Goal: Task Accomplishment & Management: Complete application form

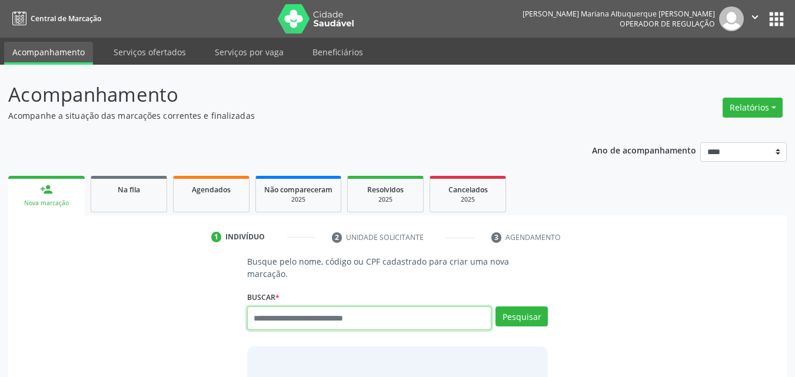
scroll to position [15, 0]
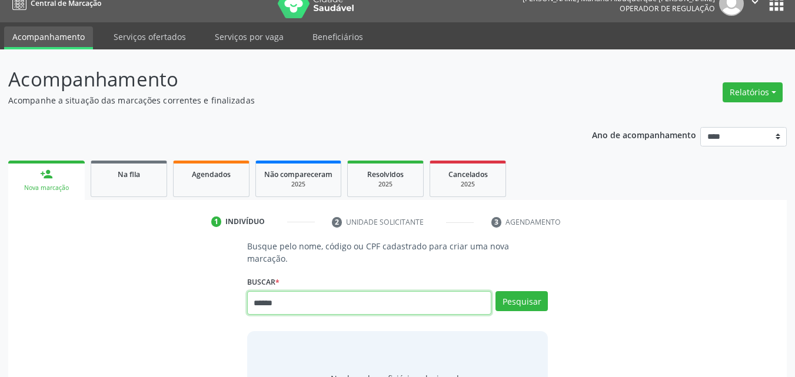
type input "******"
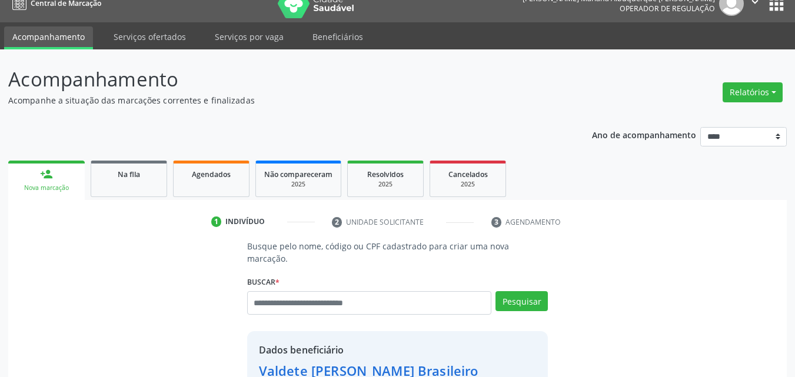
click at [602, 161] on ul "person_add Nova marcação Na fila Agendados Não compareceram 2025 Resolvidos 202…" at bounding box center [397, 179] width 778 height 42
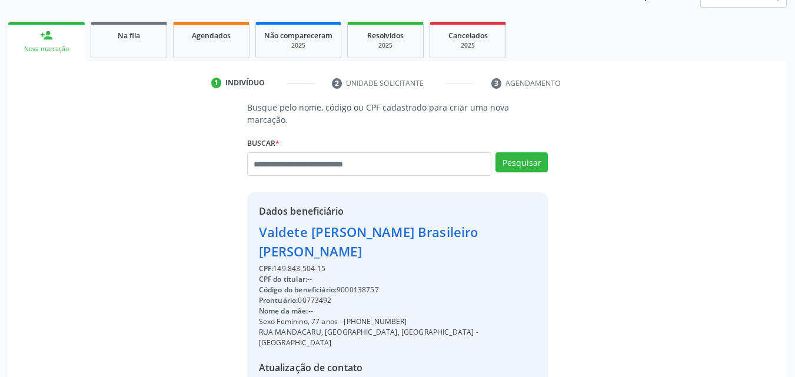
scroll to position [244, 0]
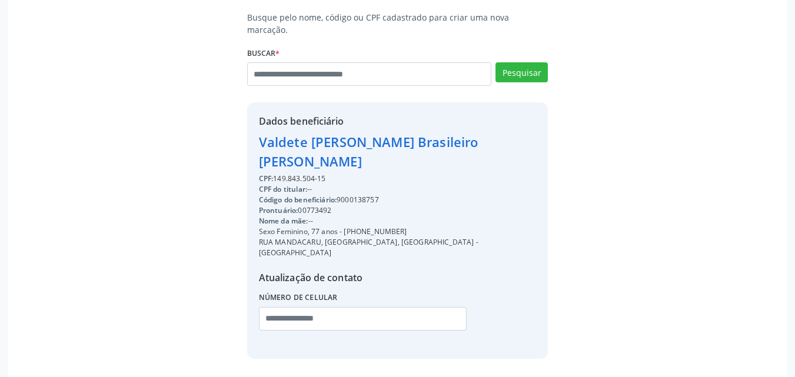
click at [368, 195] on div "Código do beneficiário: 9000138757" at bounding box center [398, 200] width 278 height 11
click at [391, 184] on div "CPF do titular: --" at bounding box center [398, 189] width 278 height 11
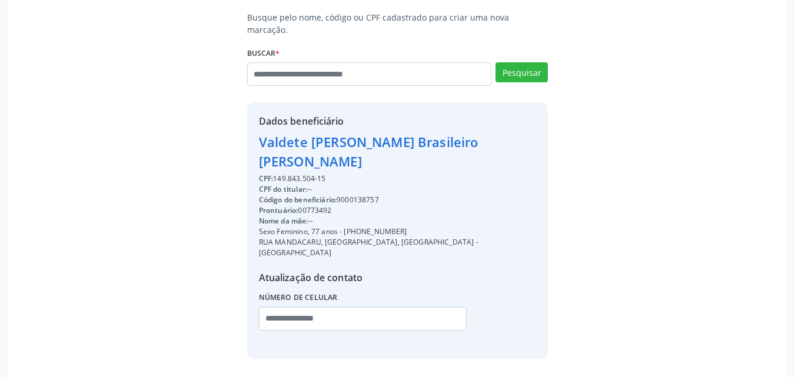
click at [371, 195] on div "Código do beneficiário: 9000138757" at bounding box center [398, 200] width 278 height 11
copy div "9000138757"
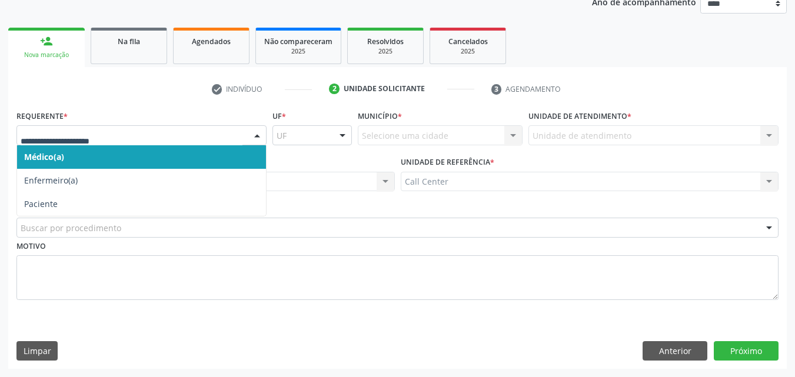
click at [214, 126] on div at bounding box center [141, 135] width 250 height 20
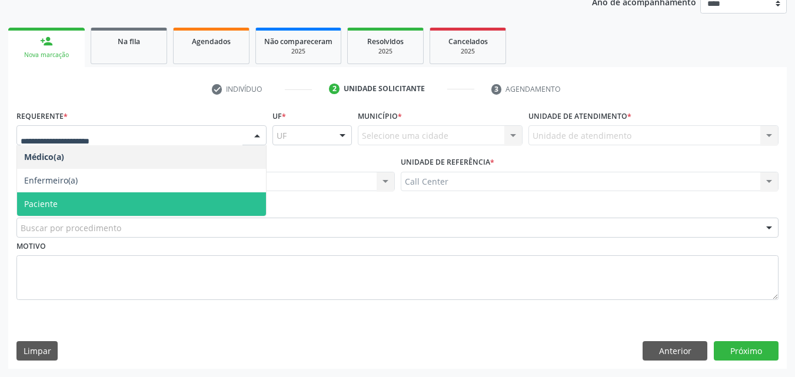
click at [214, 205] on span "Paciente" at bounding box center [141, 204] width 249 height 24
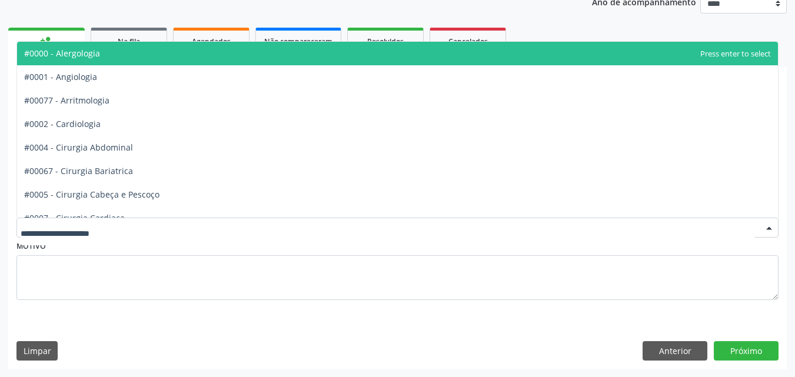
click at [218, 222] on div at bounding box center [397, 228] width 762 height 20
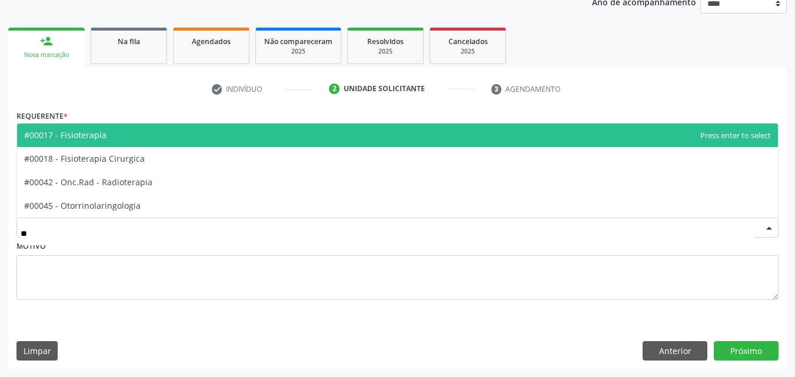
type input "***"
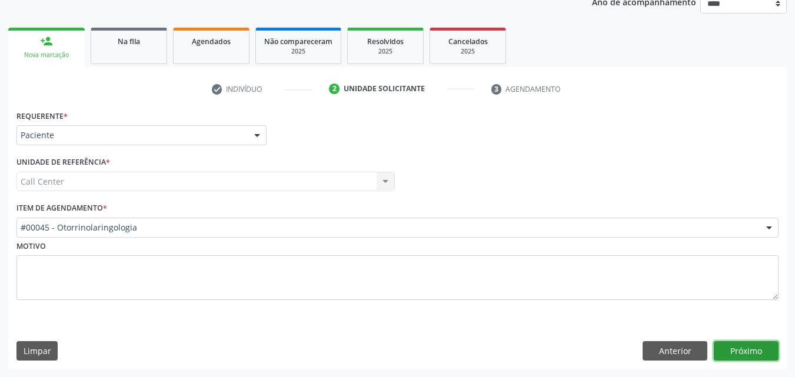
click at [727, 352] on button "Próximo" at bounding box center [746, 351] width 65 height 20
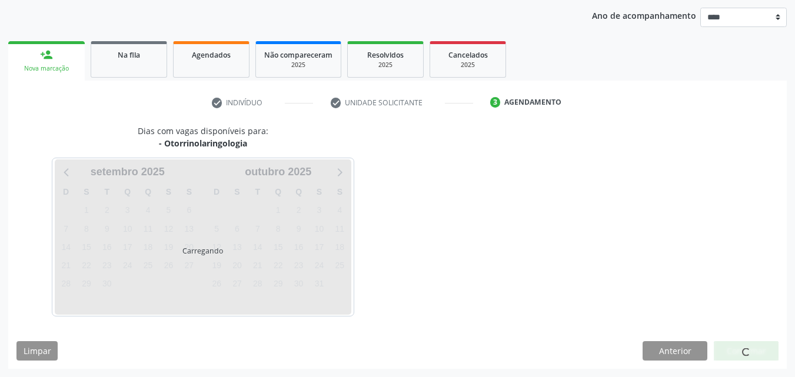
scroll to position [135, 0]
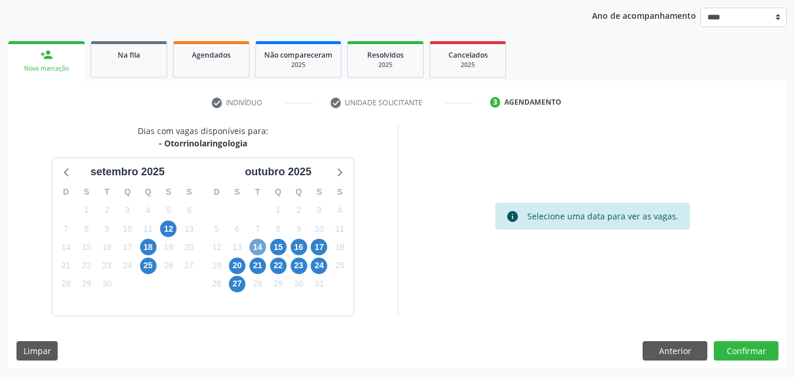
click at [259, 251] on span "14" at bounding box center [257, 247] width 16 height 16
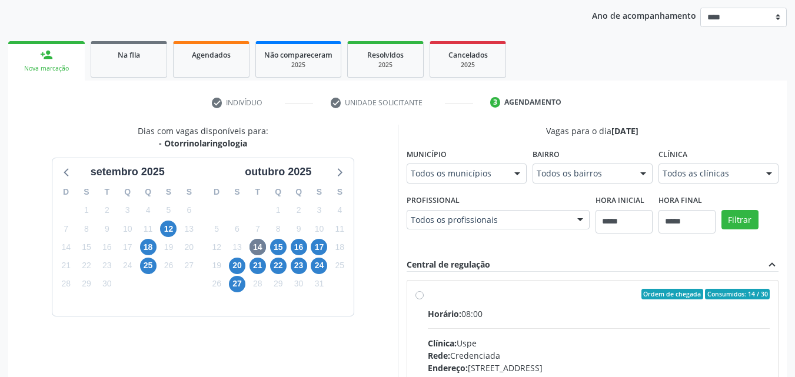
click at [554, 282] on div "Ordem de chegada Consumidos: 14 / 30 Horário: 08:00 Clínica: Uspe Rede: Credenc…" at bounding box center [592, 379] width 371 height 197
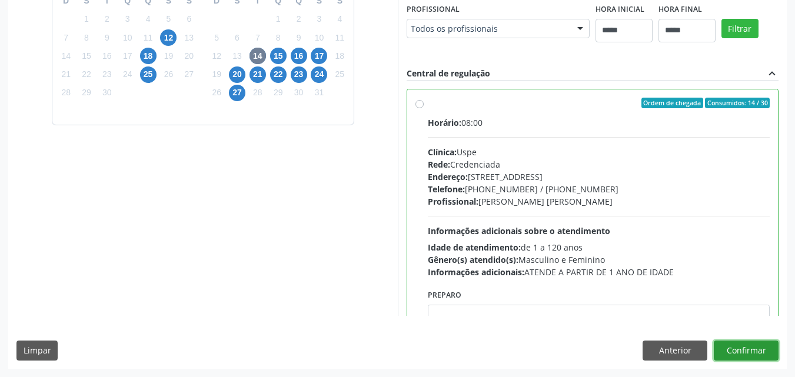
click at [755, 354] on button "Confirmar" at bounding box center [746, 351] width 65 height 20
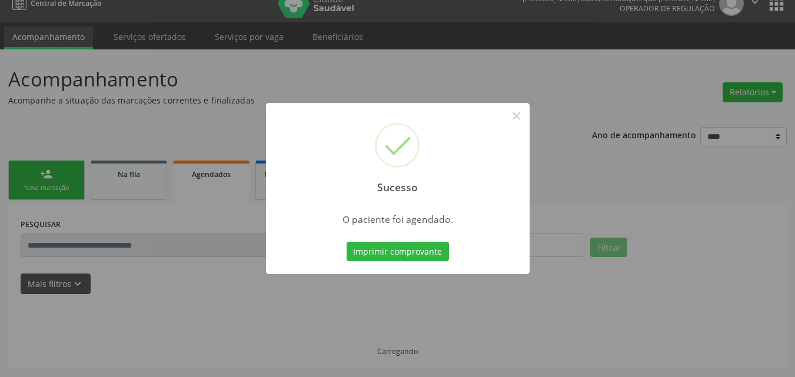
scroll to position [15, 0]
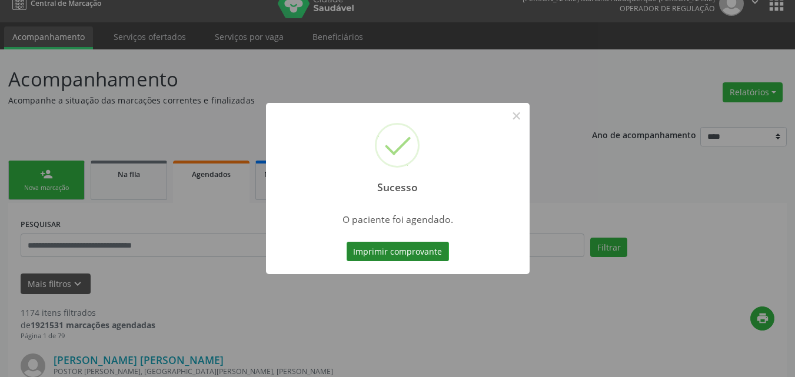
click at [432, 249] on button "Imprimir comprovante" at bounding box center [397, 252] width 102 height 20
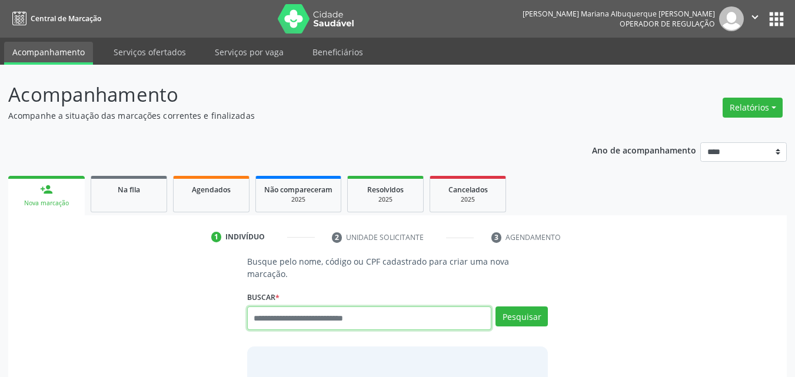
scroll to position [15, 0]
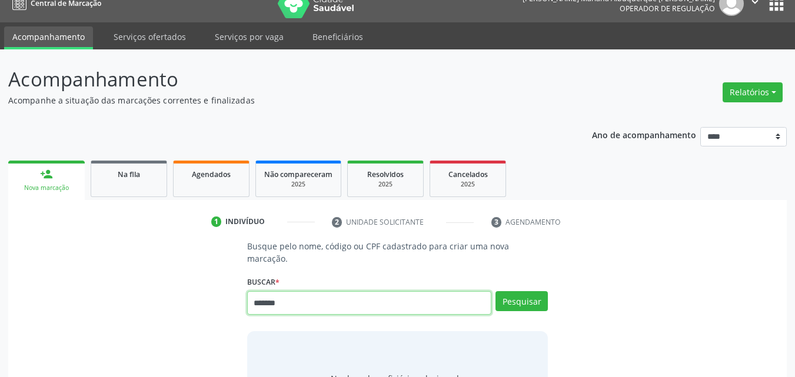
type input "*******"
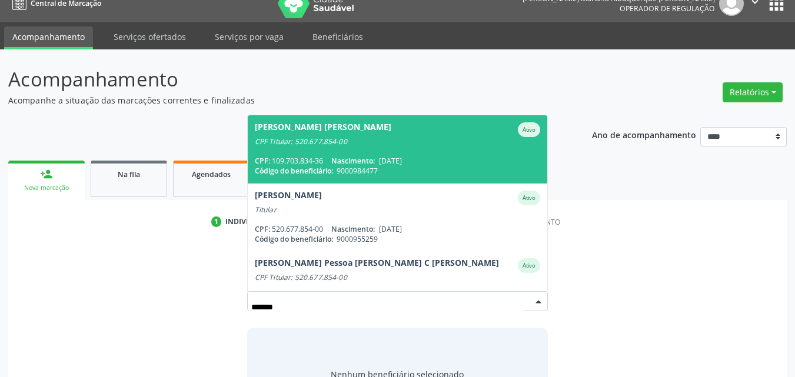
scroll to position [2, 0]
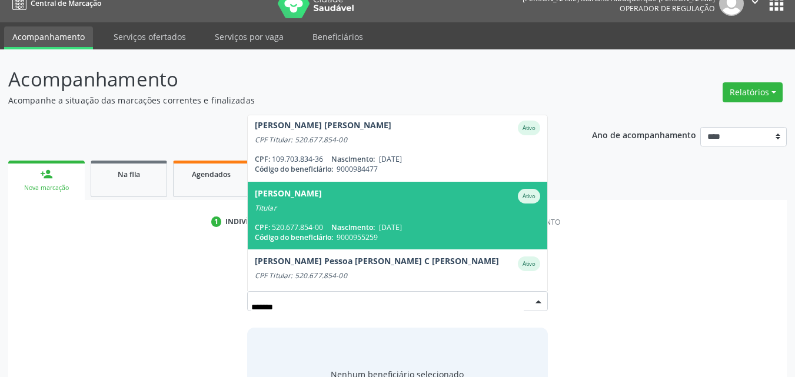
click at [487, 222] on div "CPF: 520.677.854-00 Nascimento: 25/04/1972" at bounding box center [398, 227] width 286 height 10
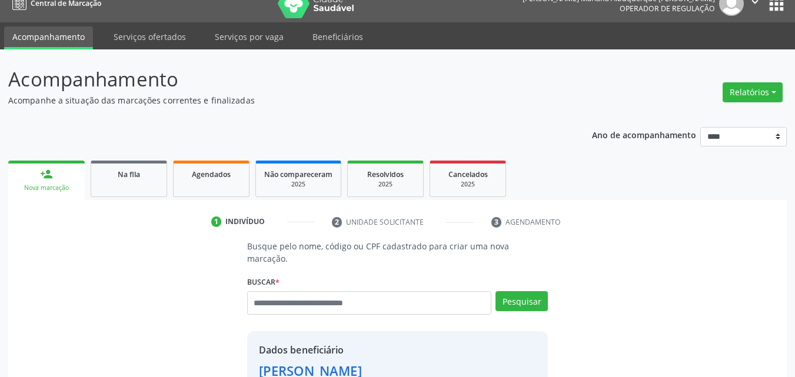
scroll to position [244, 0]
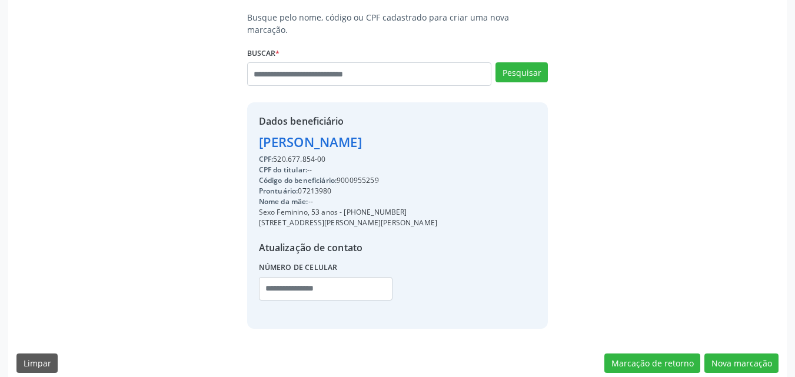
drag, startPoint x: 275, startPoint y: 144, endPoint x: 344, endPoint y: 145, distance: 68.3
click at [344, 154] on div "CPF: 520.677.854-00" at bounding box center [348, 159] width 178 height 11
copy div "520.677.854-00"
click at [736, 354] on button "Nova marcação" at bounding box center [741, 364] width 74 height 20
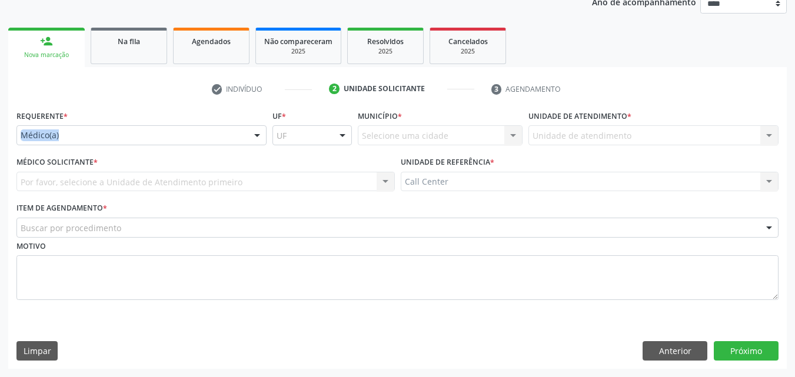
drag, startPoint x: 93, startPoint y: 114, endPoint x: 99, endPoint y: 136, distance: 22.5
click at [99, 136] on div "Requerente * Médico(a) Médico(a) Enfermeiro(a) Paciente Nenhum resultado encont…" at bounding box center [141, 126] width 250 height 38
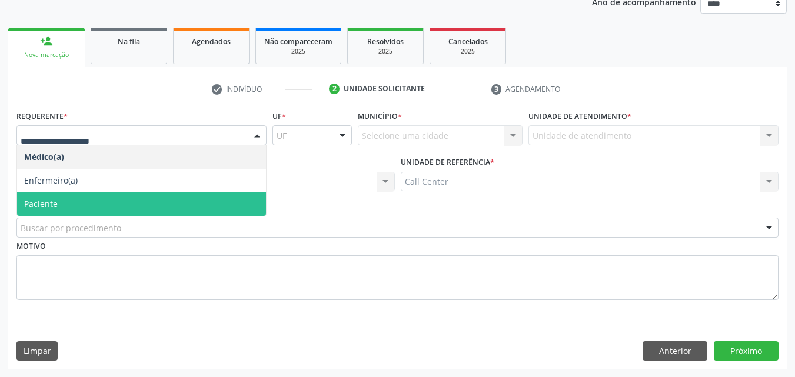
click at [101, 207] on span "Paciente" at bounding box center [141, 204] width 249 height 24
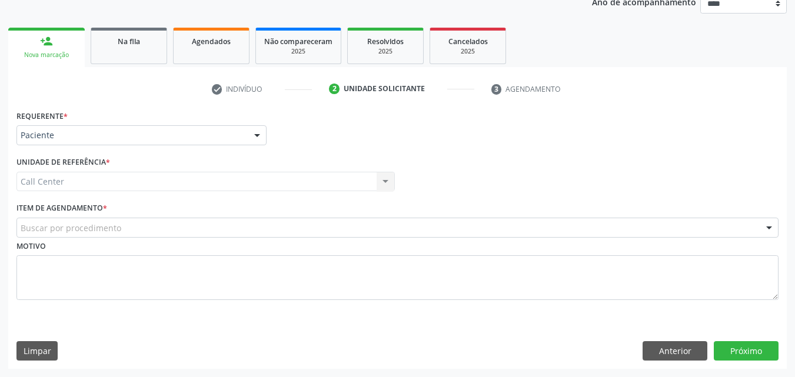
click at [161, 218] on div "Buscar por procedimento" at bounding box center [397, 228] width 762 height 20
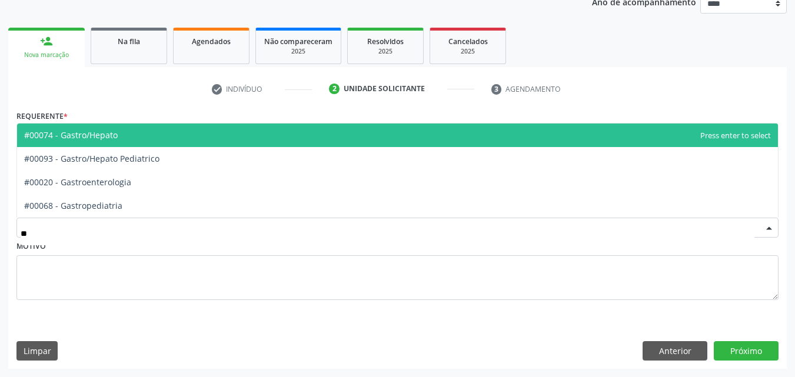
type input "***"
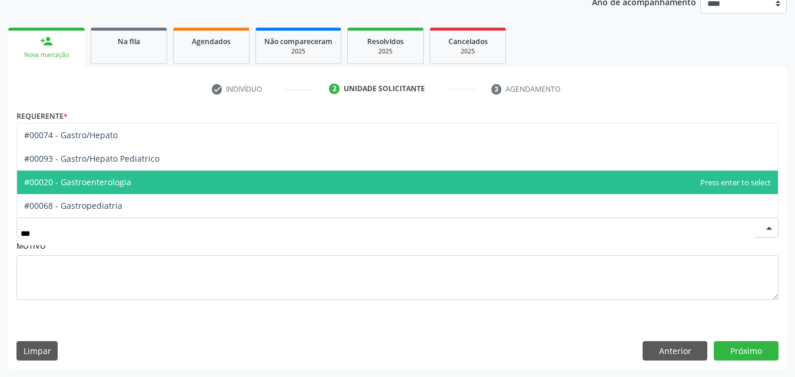
click at [166, 178] on span "#00020 - Gastroenterologia" at bounding box center [397, 183] width 761 height 24
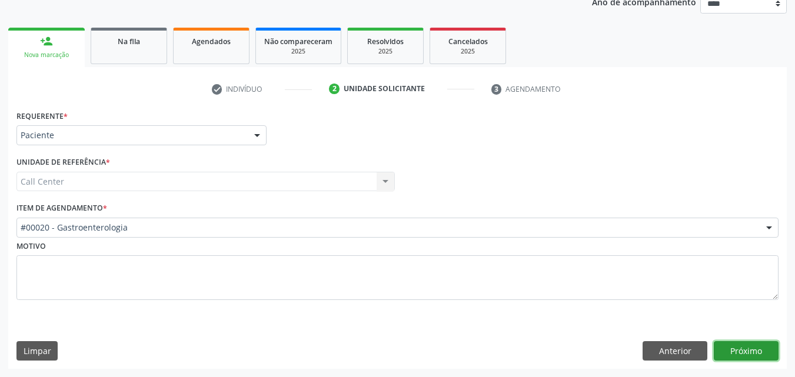
click at [754, 348] on button "Próximo" at bounding box center [746, 351] width 65 height 20
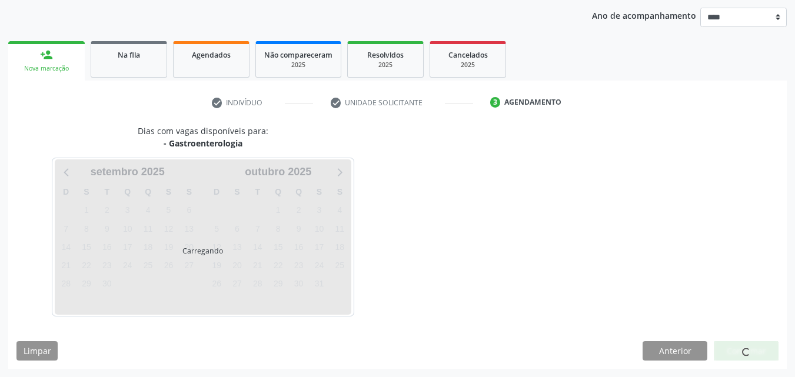
scroll to position [135, 0]
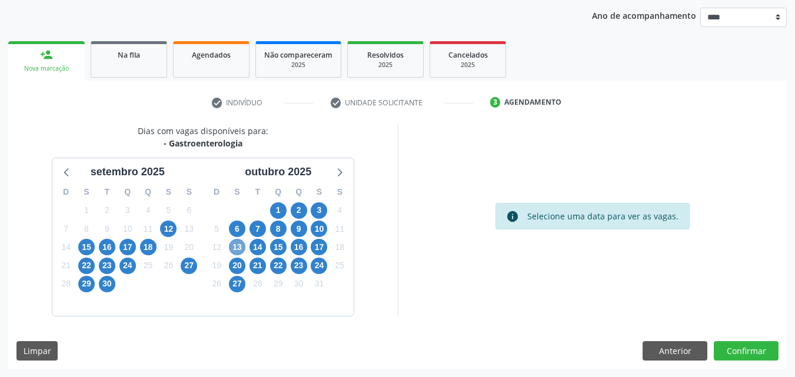
click at [236, 241] on span "13" at bounding box center [237, 247] width 16 height 16
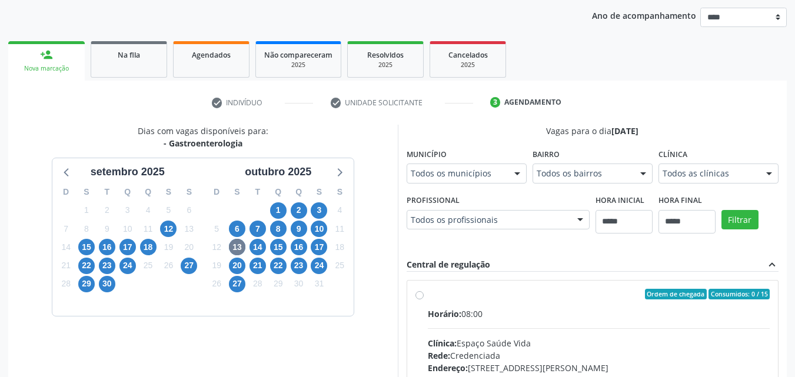
click at [572, 165] on div "Dias com vagas disponíveis para: - Gastroenterologia setembro 2025 D S T Q Q S …" at bounding box center [397, 316] width 778 height 382
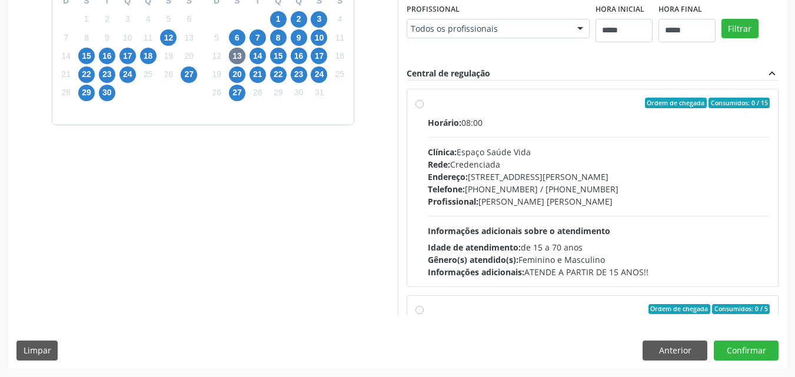
scroll to position [355, 0]
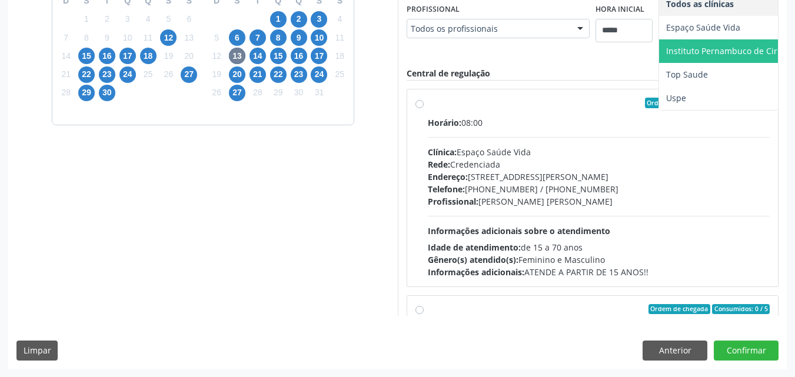
click at [666, 56] on span "Instituto Pernambuco de Cirurgia e Ortopedia" at bounding box center [756, 50] width 181 height 11
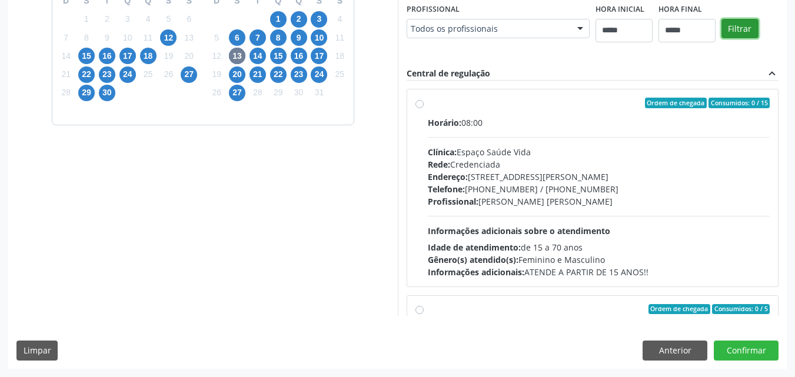
click at [721, 39] on button "Filtrar" at bounding box center [739, 29] width 37 height 20
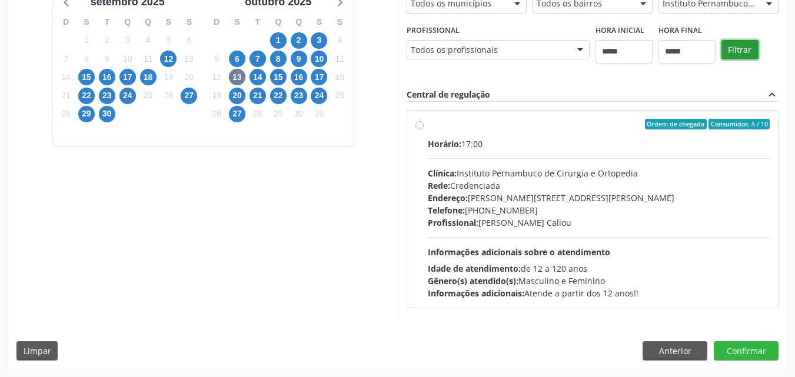
scroll to position [305, 0]
click at [636, 220] on div "Profissional: Aline Quental Callou" at bounding box center [599, 222] width 342 height 12
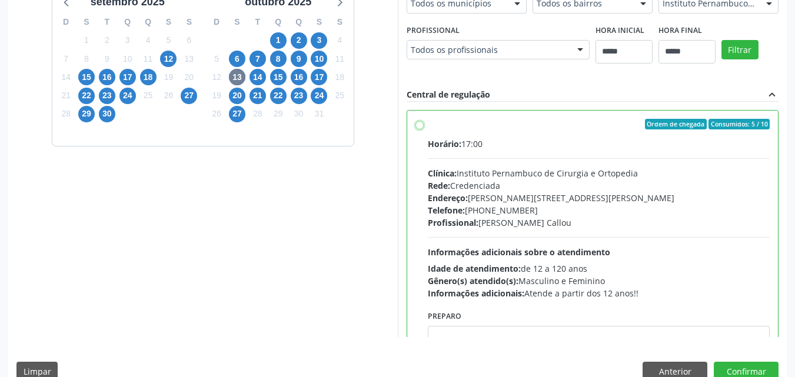
scroll to position [326, 0]
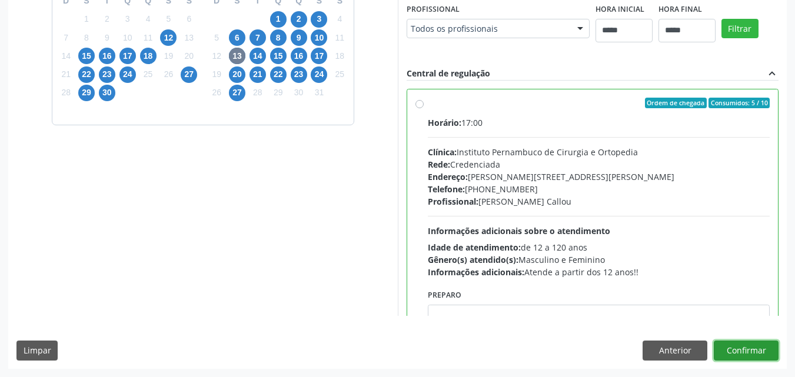
click at [764, 343] on button "Confirmar" at bounding box center [746, 351] width 65 height 20
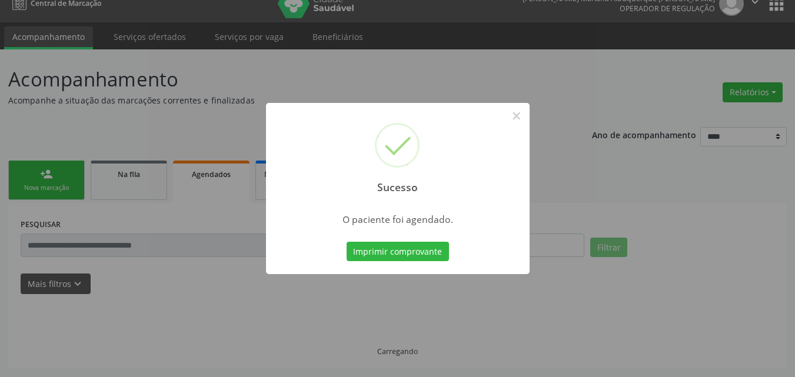
scroll to position [15, 0]
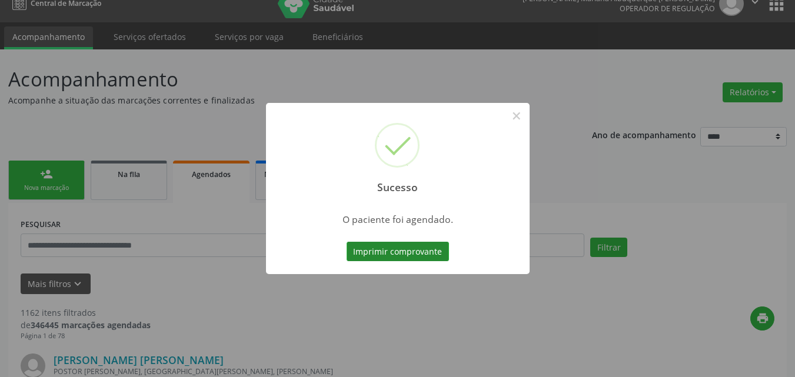
click at [403, 246] on button "Imprimir comprovante" at bounding box center [397, 252] width 102 height 20
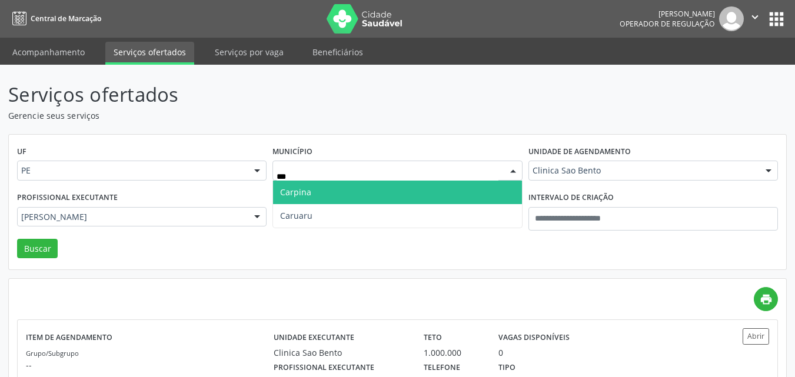
type input "****"
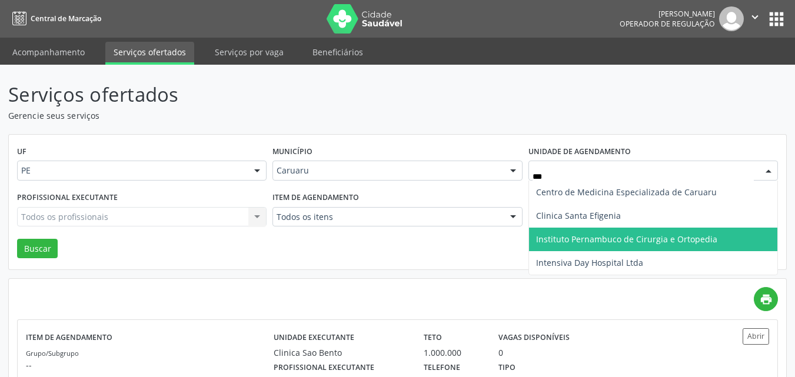
type input "***"
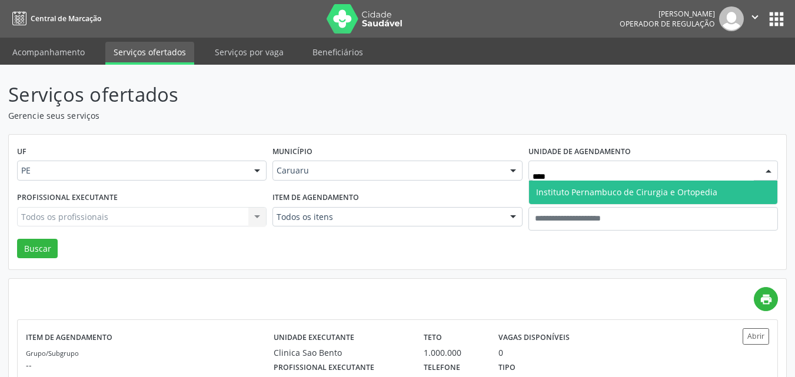
click at [637, 187] on span "Instituto Pernambuco de Cirurgia e Ortopedia" at bounding box center [626, 191] width 181 height 11
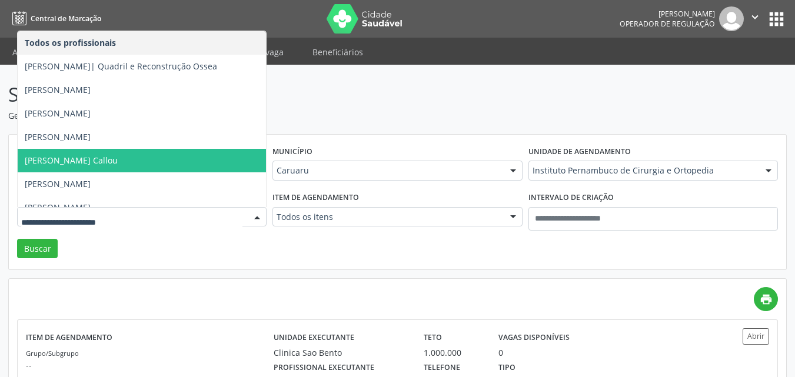
click at [176, 167] on span "[PERSON_NAME]" at bounding box center [142, 161] width 248 height 24
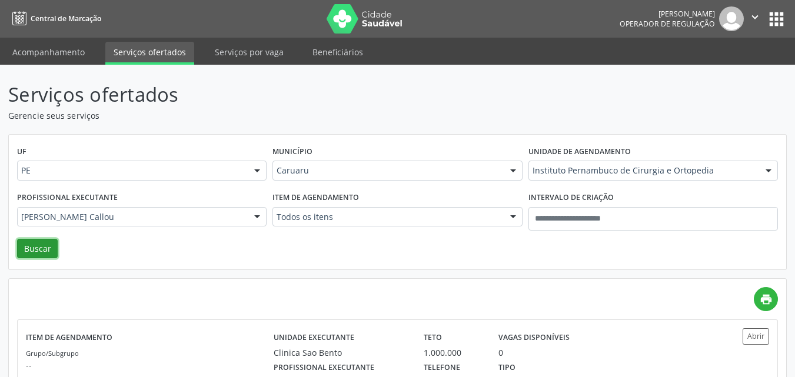
click at [49, 245] on button "Buscar" at bounding box center [37, 249] width 41 height 20
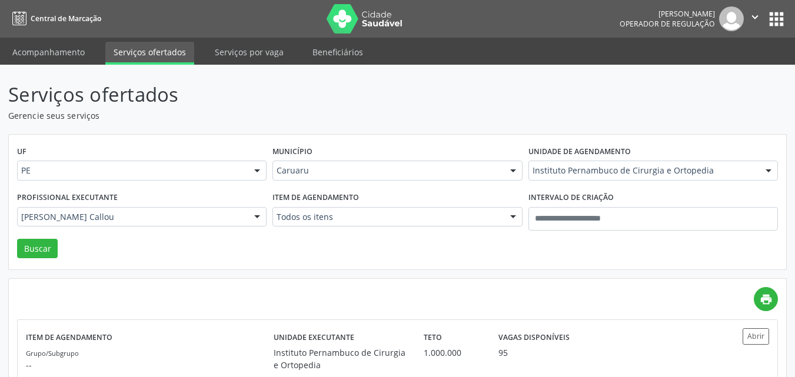
click at [691, 250] on div "UF PE PE Nenhum resultado encontrado para: " " Não há nenhuma opção para ser ex…" at bounding box center [397, 202] width 777 height 135
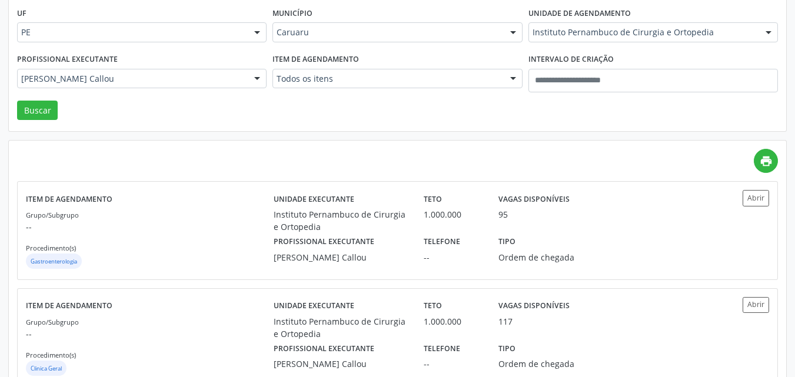
scroll to position [173, 0]
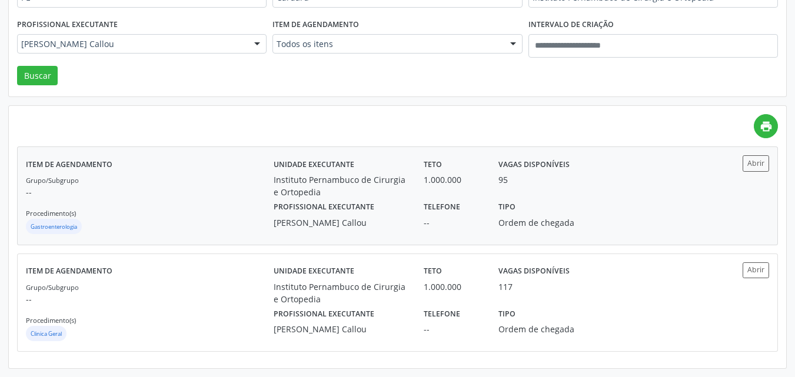
click at [484, 159] on div "Teto 1.000.000" at bounding box center [452, 176] width 75 height 43
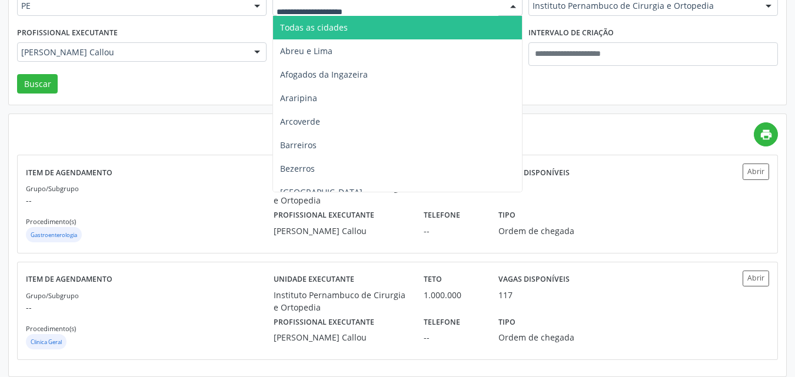
click at [421, 5] on div at bounding box center [396, 6] width 249 height 20
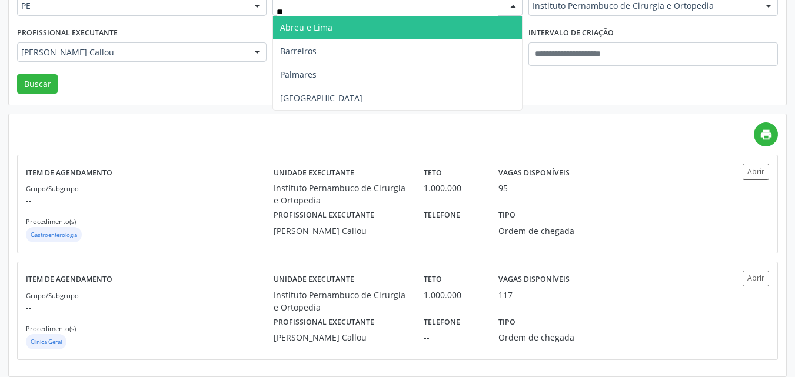
type input "***"
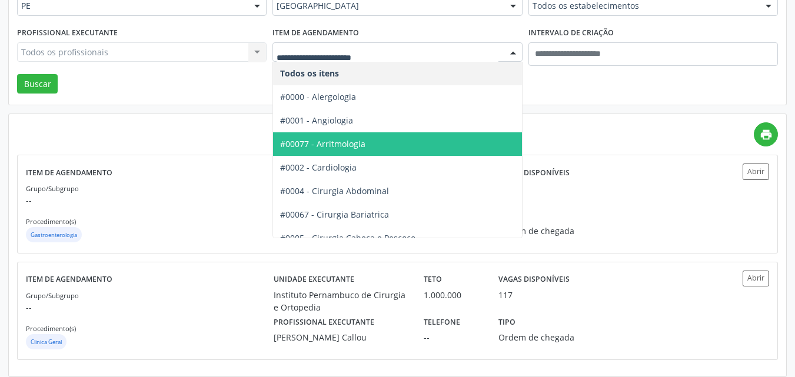
click at [396, 141] on span "#00077 - Arritmologia" at bounding box center [436, 144] width 326 height 24
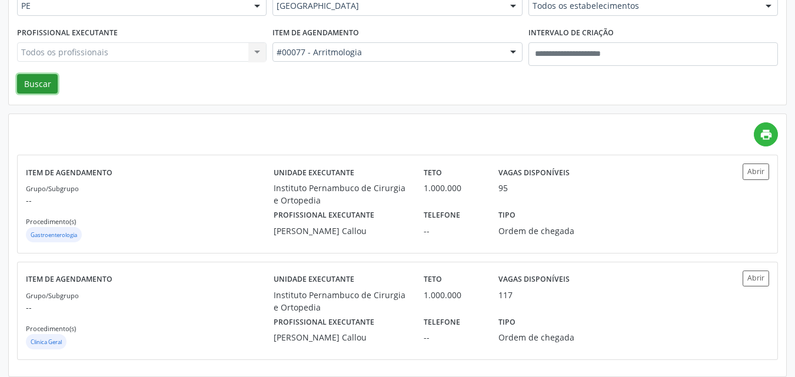
click at [32, 79] on button "Buscar" at bounding box center [37, 84] width 41 height 20
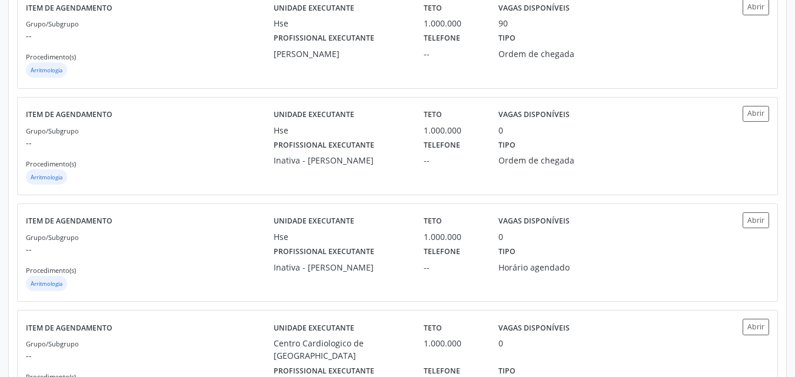
scroll to position [0, 0]
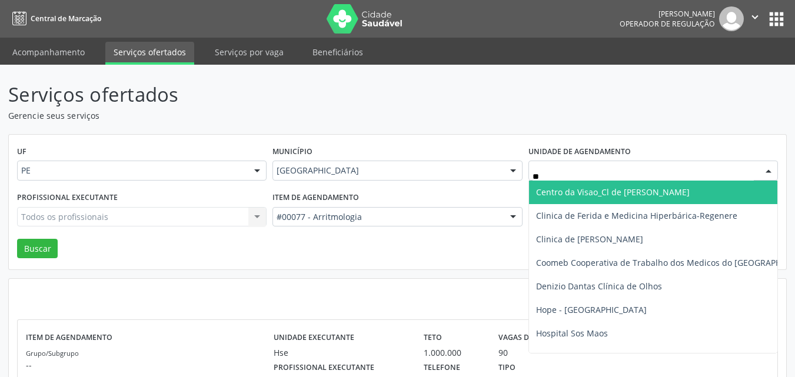
type input "***"
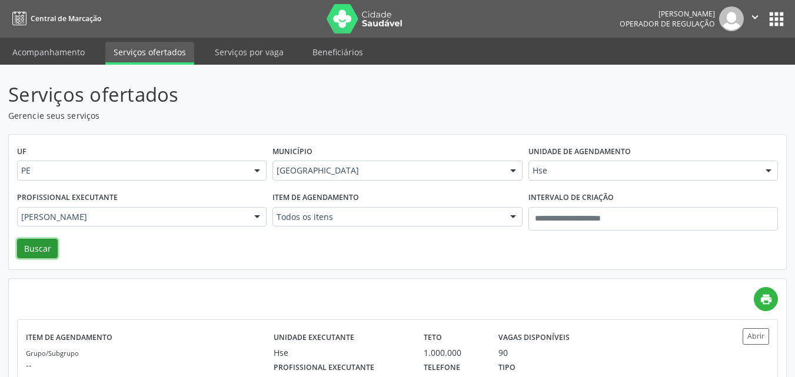
click at [40, 254] on button "Buscar" at bounding box center [37, 249] width 41 height 20
click at [658, 241] on div "UF PE PE Nenhum resultado encontrado para: " " Não há nenhuma opção para ser ex…" at bounding box center [397, 202] width 777 height 135
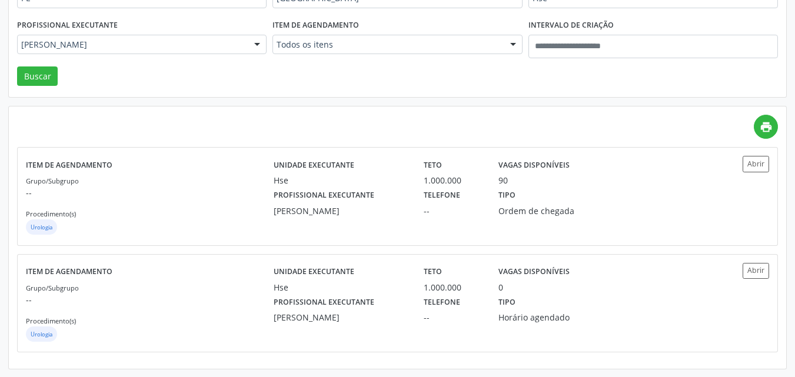
scroll to position [173, 0]
click at [644, 174] on div "Unidade executante Hse Teto 1.000.000 Vagas disponíveis 90" at bounding box center [490, 170] width 450 height 31
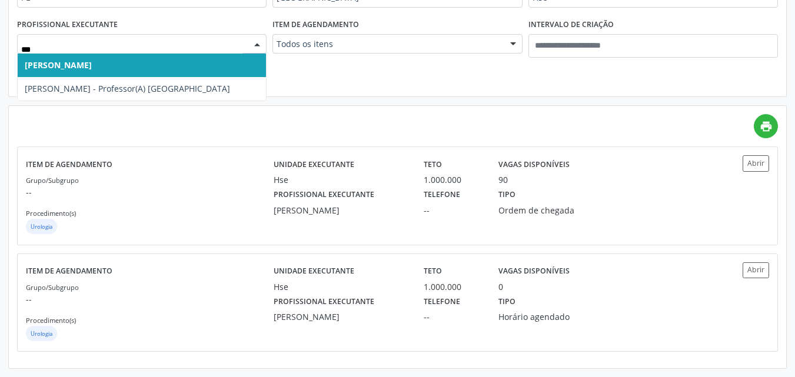
type input "****"
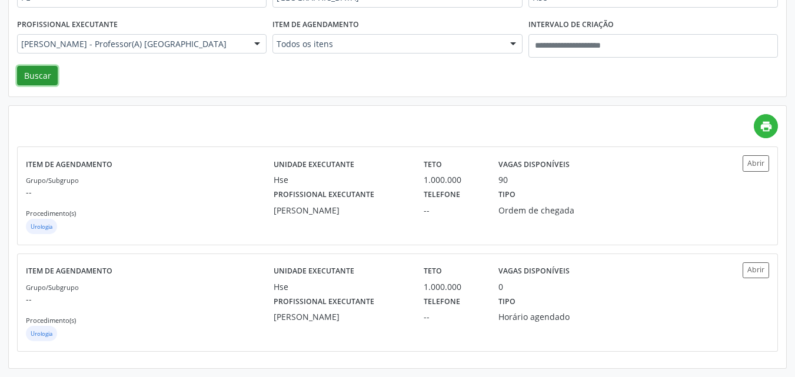
click at [54, 77] on button "Buscar" at bounding box center [37, 76] width 41 height 20
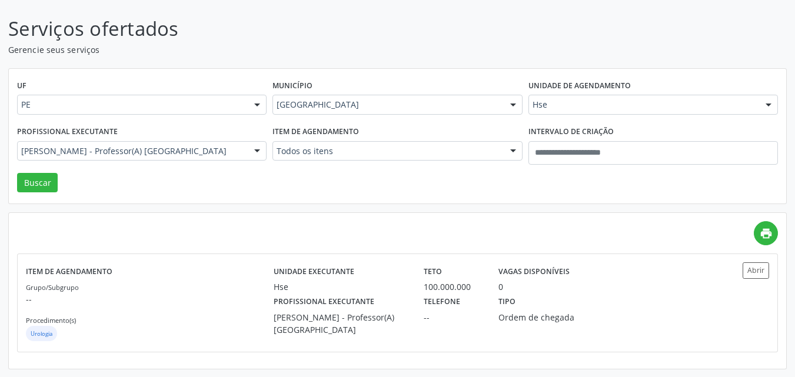
scroll to position [66, 0]
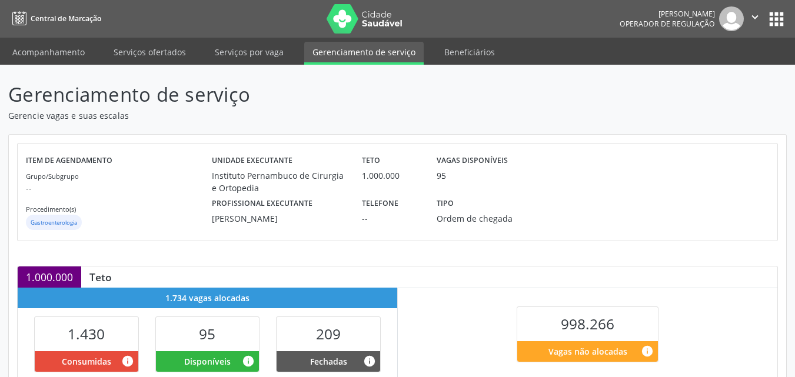
scroll to position [307, 0]
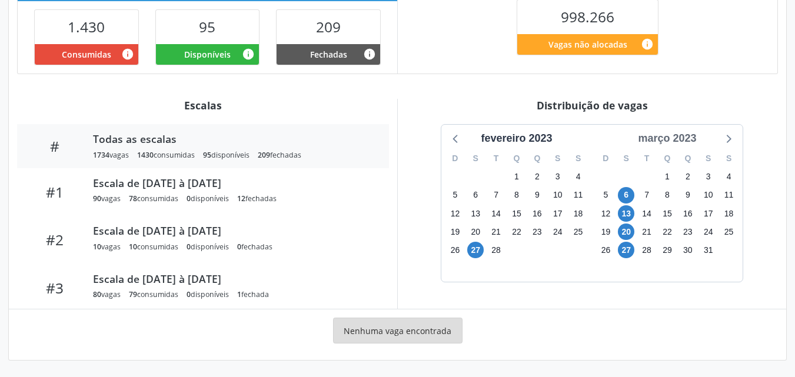
click at [695, 140] on div "março 2023" at bounding box center [667, 139] width 68 height 16
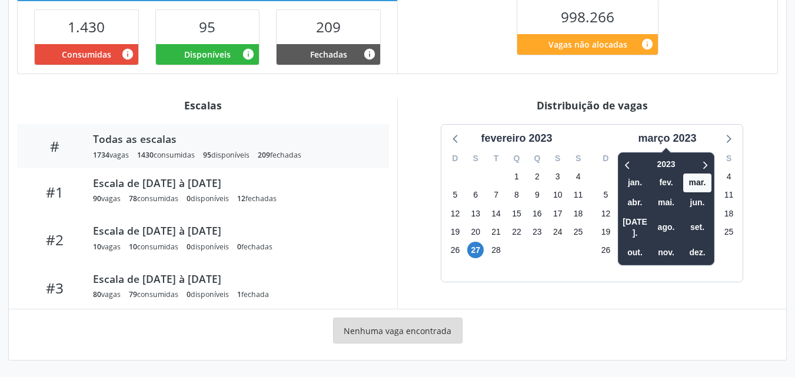
click at [712, 162] on div "2023 jan. fev. mar. abr. mai. jun. [DATE]. ago. set. out. nov. dez." at bounding box center [666, 208] width 96 height 113
click at [702, 162] on icon at bounding box center [704, 165] width 12 height 14
click at [634, 244] on span "out." at bounding box center [635, 253] width 28 height 18
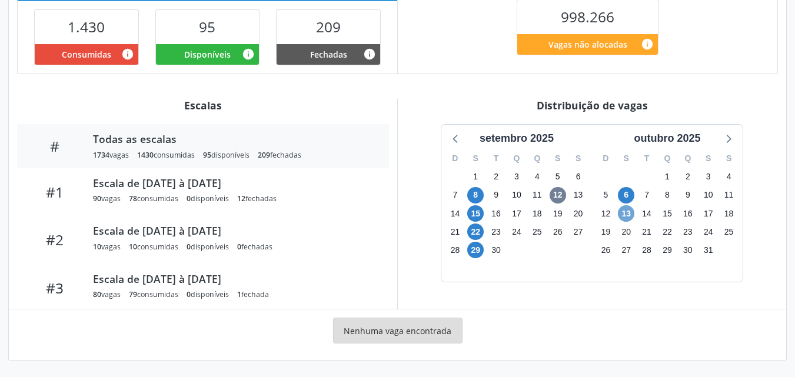
click at [630, 210] on span "13" at bounding box center [626, 213] width 16 height 16
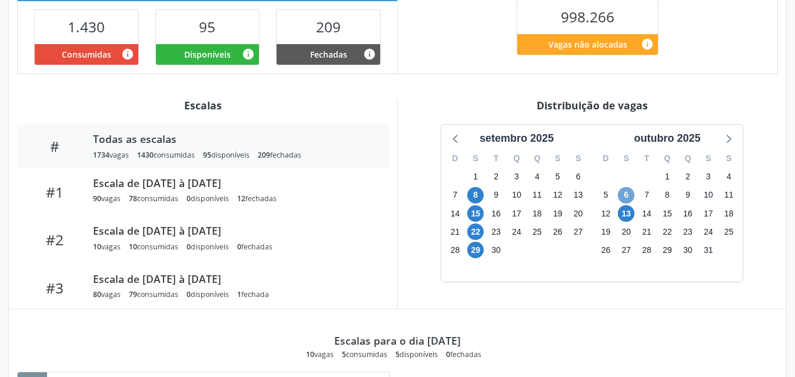
click at [624, 197] on span "6" at bounding box center [626, 195] width 16 height 16
click at [478, 251] on span "29" at bounding box center [475, 250] width 16 height 16
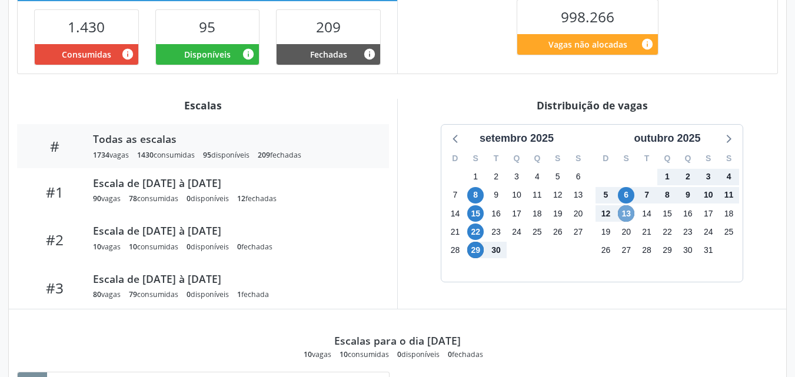
click at [623, 215] on span "13" at bounding box center [626, 213] width 16 height 16
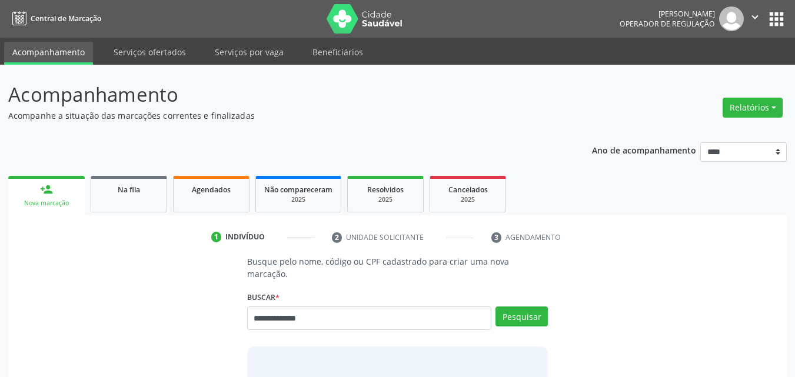
type input "**********"
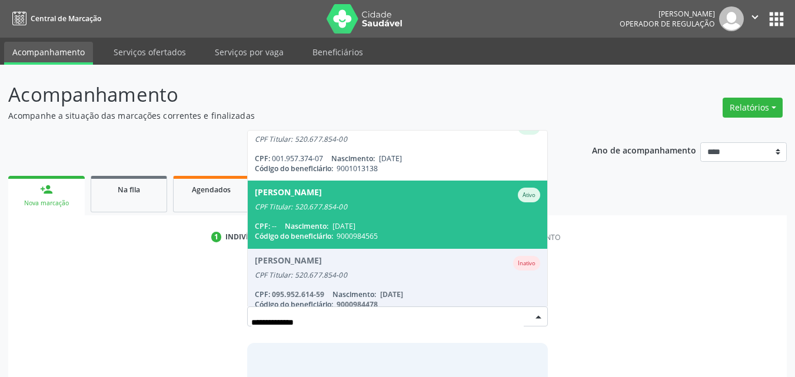
scroll to position [232, 0]
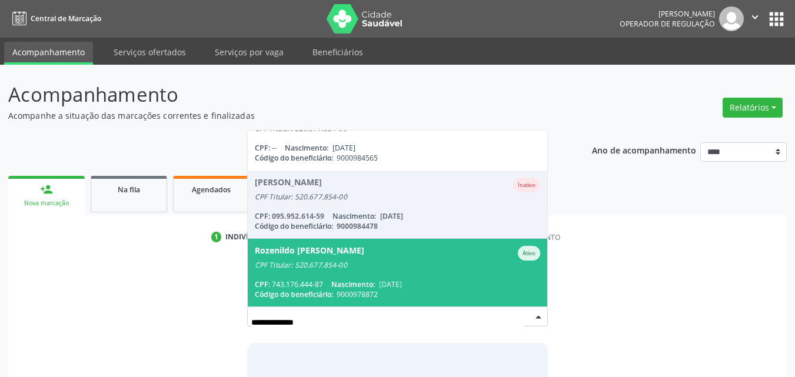
click at [479, 261] on div "CPF Titular: 520.677.854-00" at bounding box center [398, 265] width 286 height 9
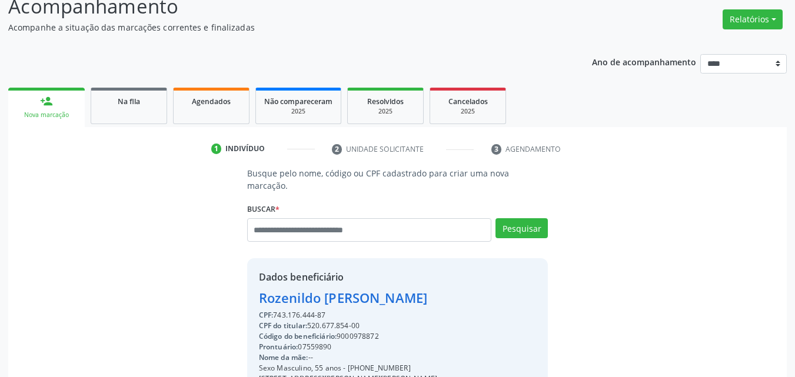
scroll to position [206, 0]
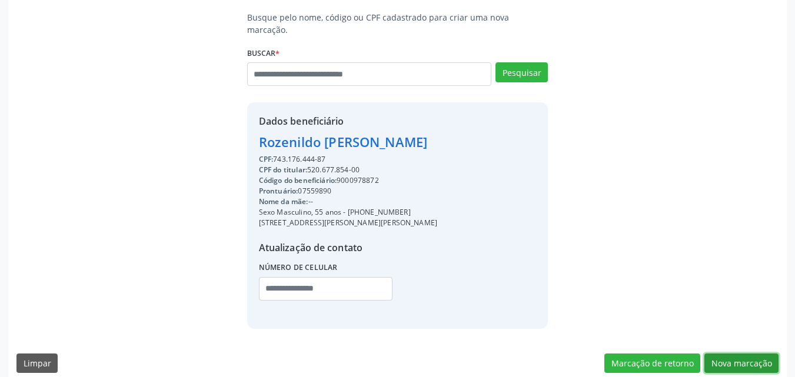
click at [772, 359] on button "Nova marcação" at bounding box center [741, 364] width 74 height 20
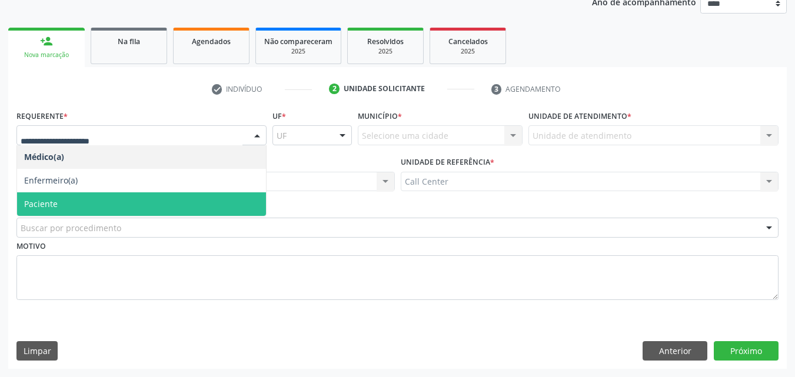
click at [102, 210] on span "Paciente" at bounding box center [141, 204] width 249 height 24
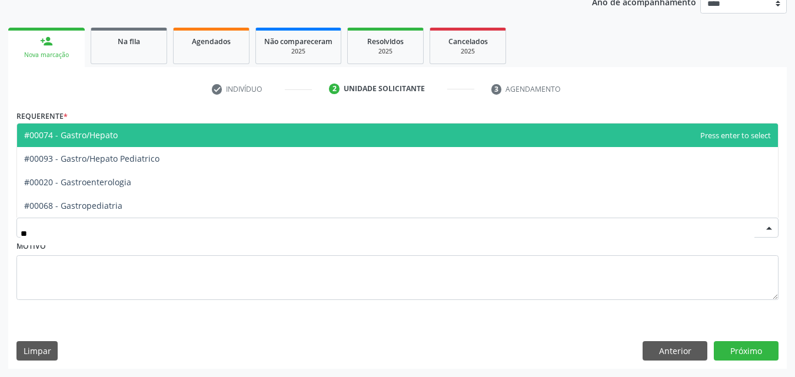
type input "***"
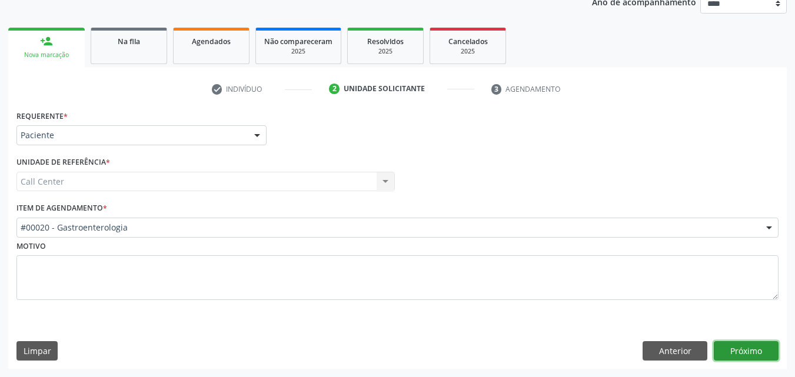
click at [773, 348] on button "Próximo" at bounding box center [746, 351] width 65 height 20
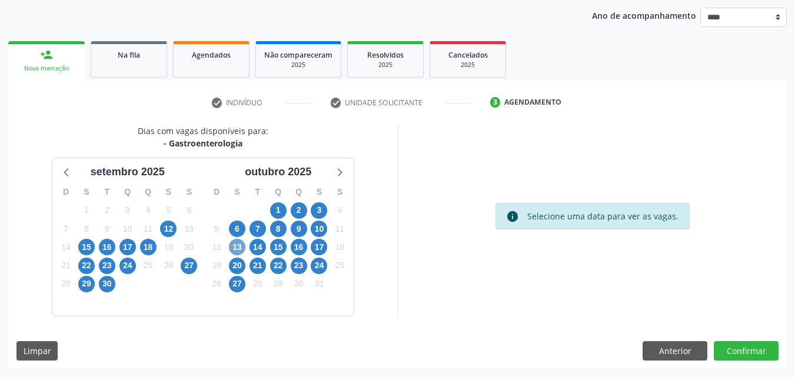
click at [239, 244] on span "13" at bounding box center [237, 247] width 16 height 16
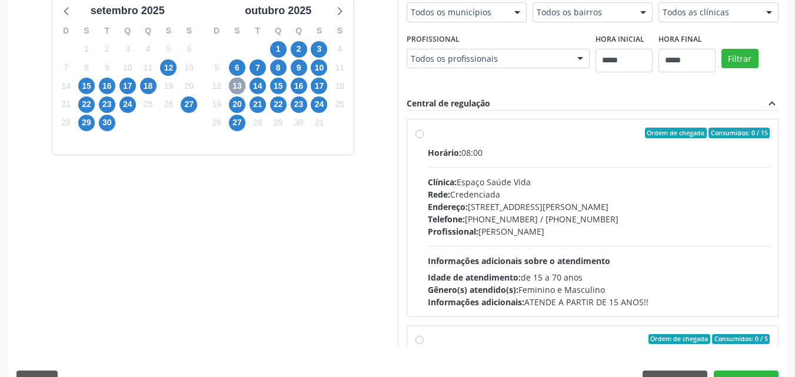
scroll to position [299, 0]
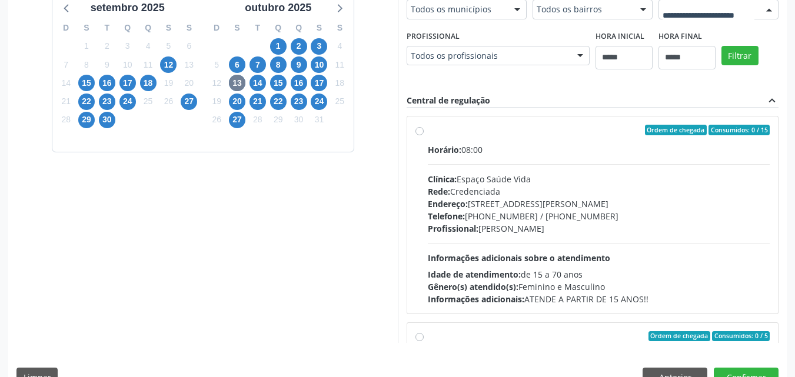
click at [721, 66] on button "Filtrar" at bounding box center [739, 56] width 37 height 20
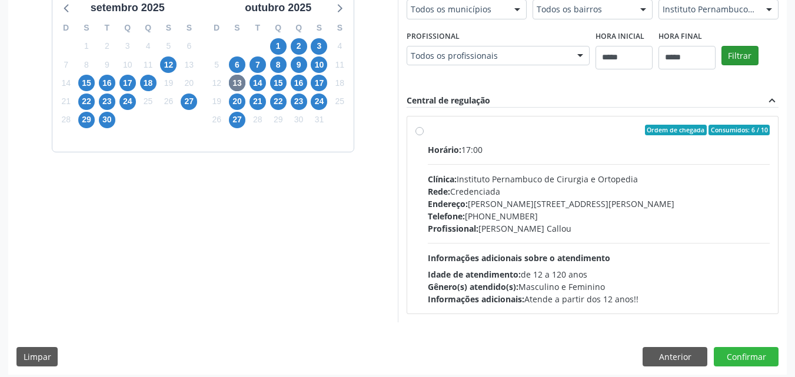
click at [666, 242] on div "Horário: 17:00 Clínica: Instituto Pernambuco de Cirurgia e Ortopedia Rede: Cred…" at bounding box center [599, 225] width 342 height 162
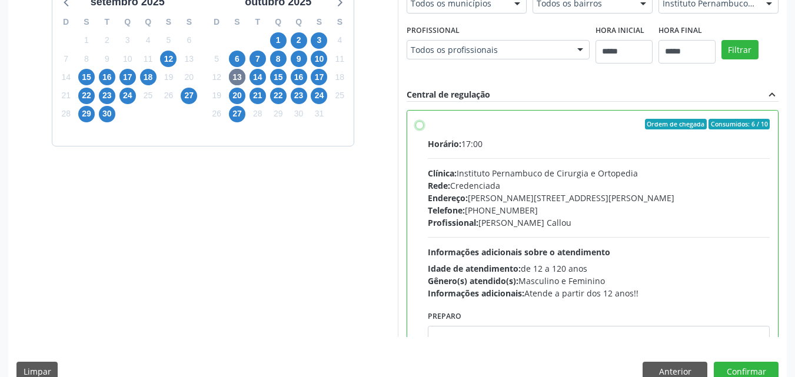
scroll to position [326, 0]
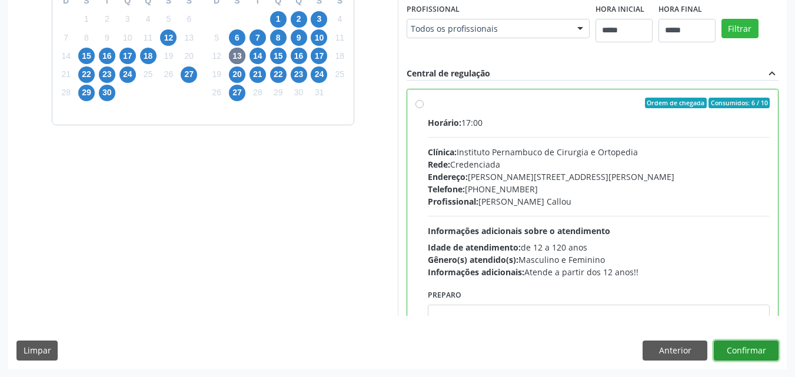
click at [754, 348] on button "Confirmar" at bounding box center [746, 351] width 65 height 20
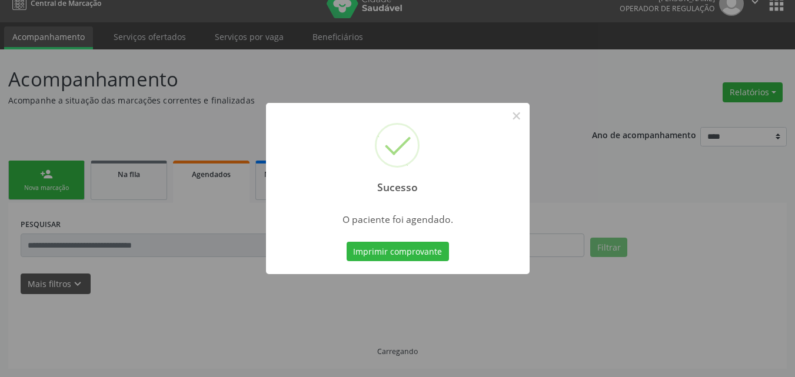
scroll to position [15, 0]
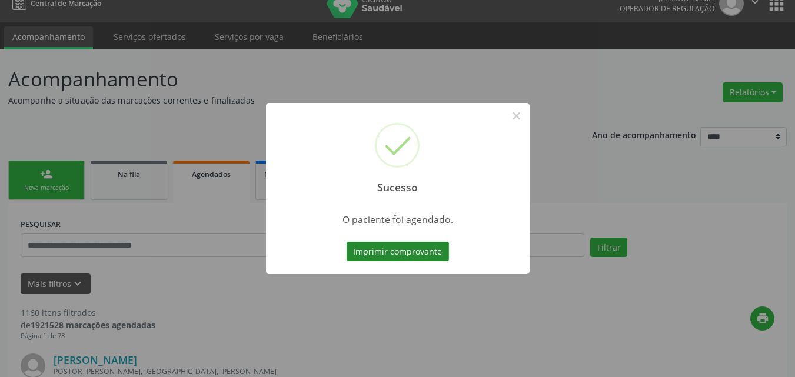
click at [372, 248] on button "Imprimir comprovante" at bounding box center [397, 252] width 102 height 20
